Goal: Navigation & Orientation: Find specific page/section

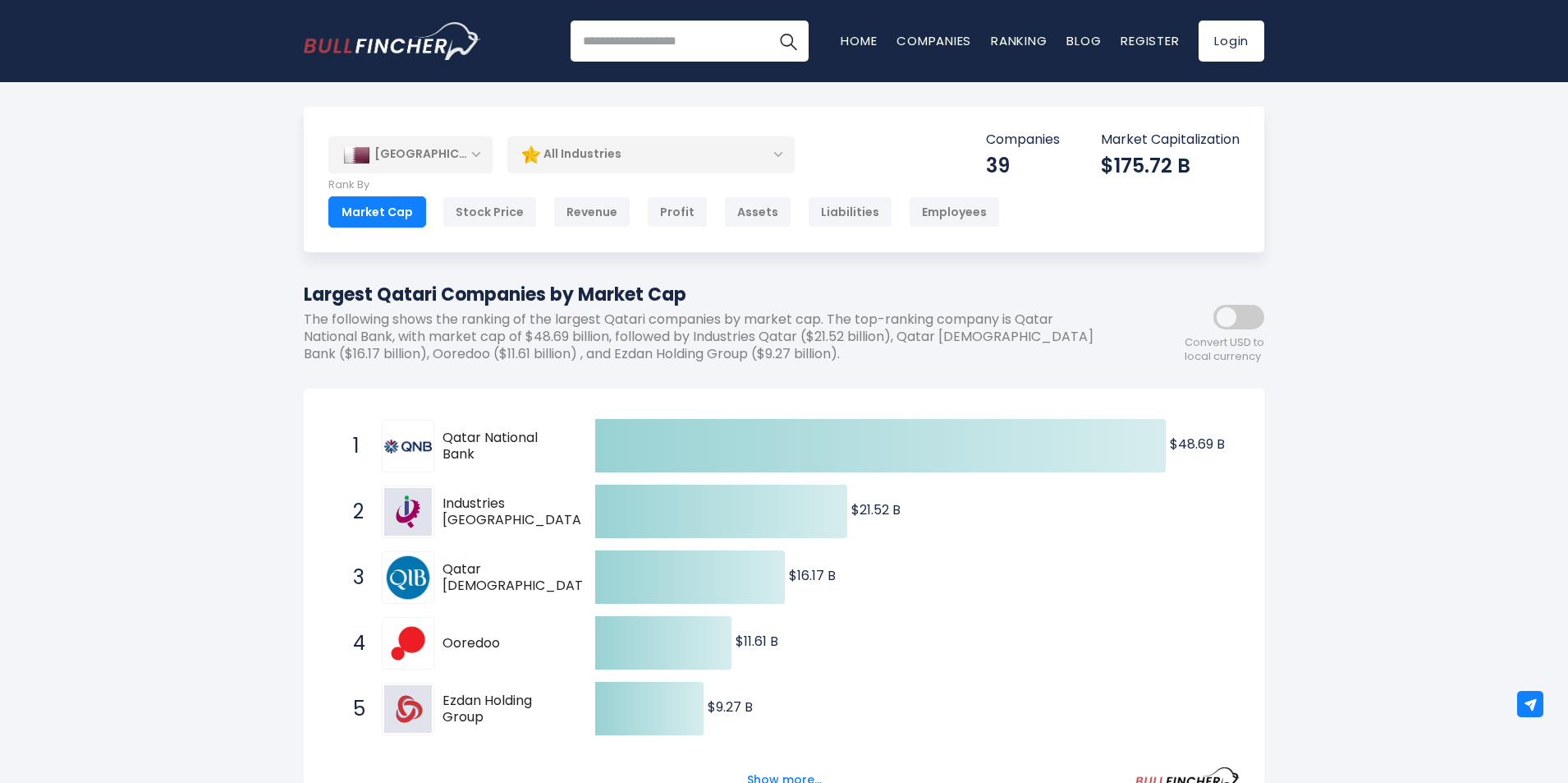
click at [1558, 81] on html "Home Companies Ranking Blog Register Login Home" at bounding box center [784, 392] width 1568 height 783
click at [901, 41] on link "Companies" at bounding box center [934, 41] width 75 height 18
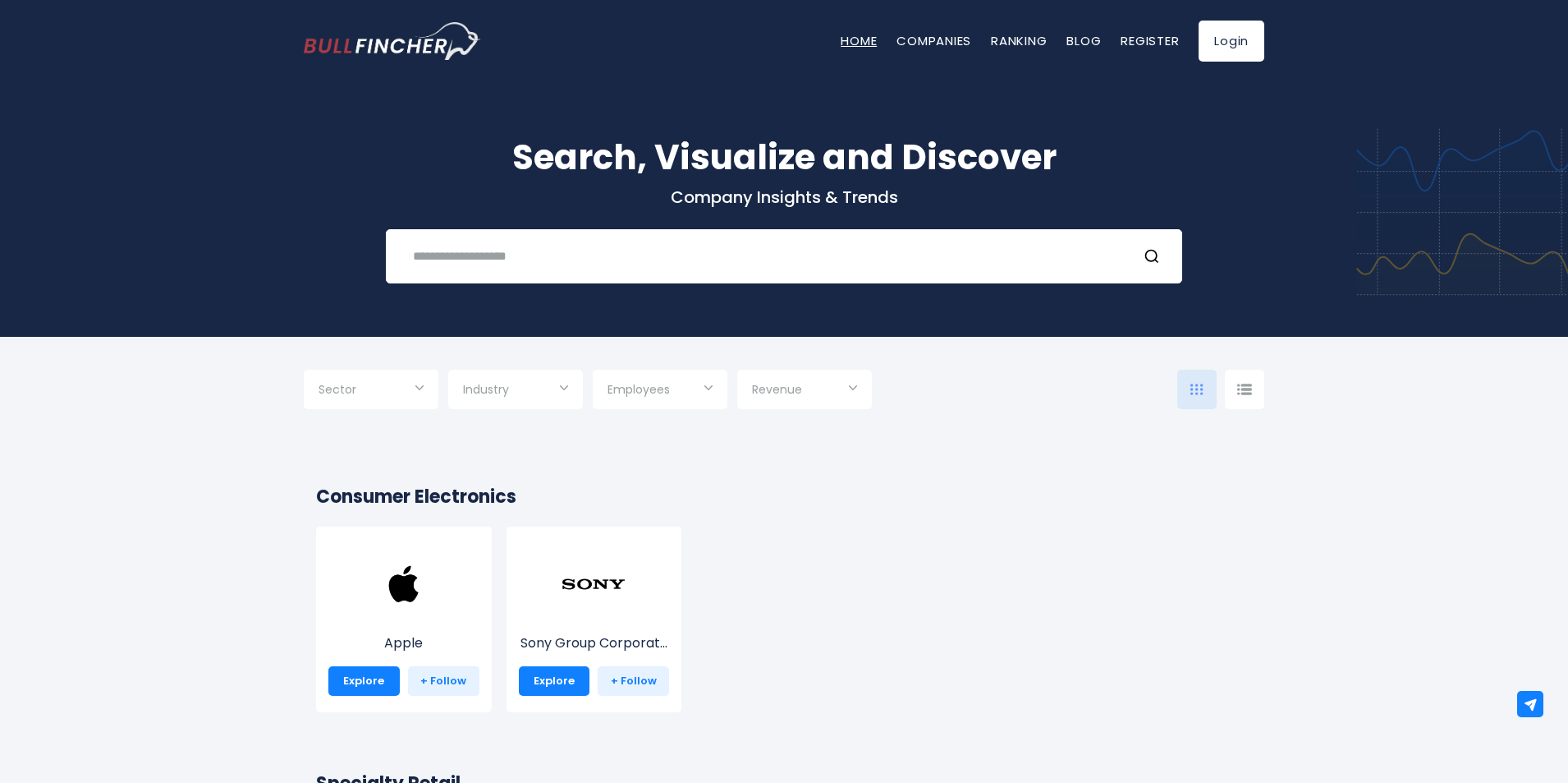
click at [845, 35] on link "Home" at bounding box center [859, 41] width 36 height 18
